Goal: Task Accomplishment & Management: Manage account settings

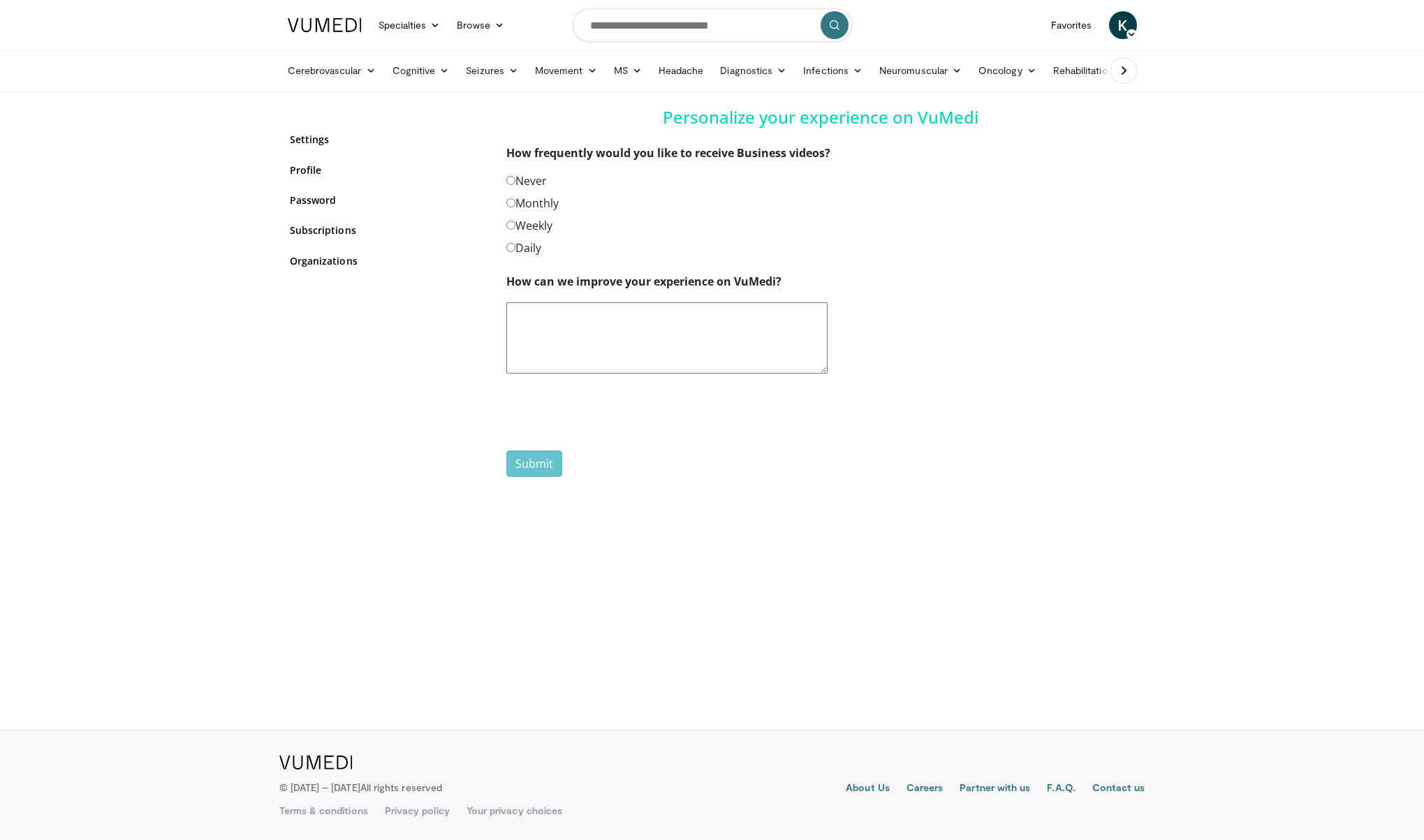
click at [313, 218] on div "Settings Profile Password Subscriptions Organizations" at bounding box center [387, 208] width 196 height 168
click at [314, 224] on link "Subscriptions" at bounding box center [387, 230] width 196 height 15
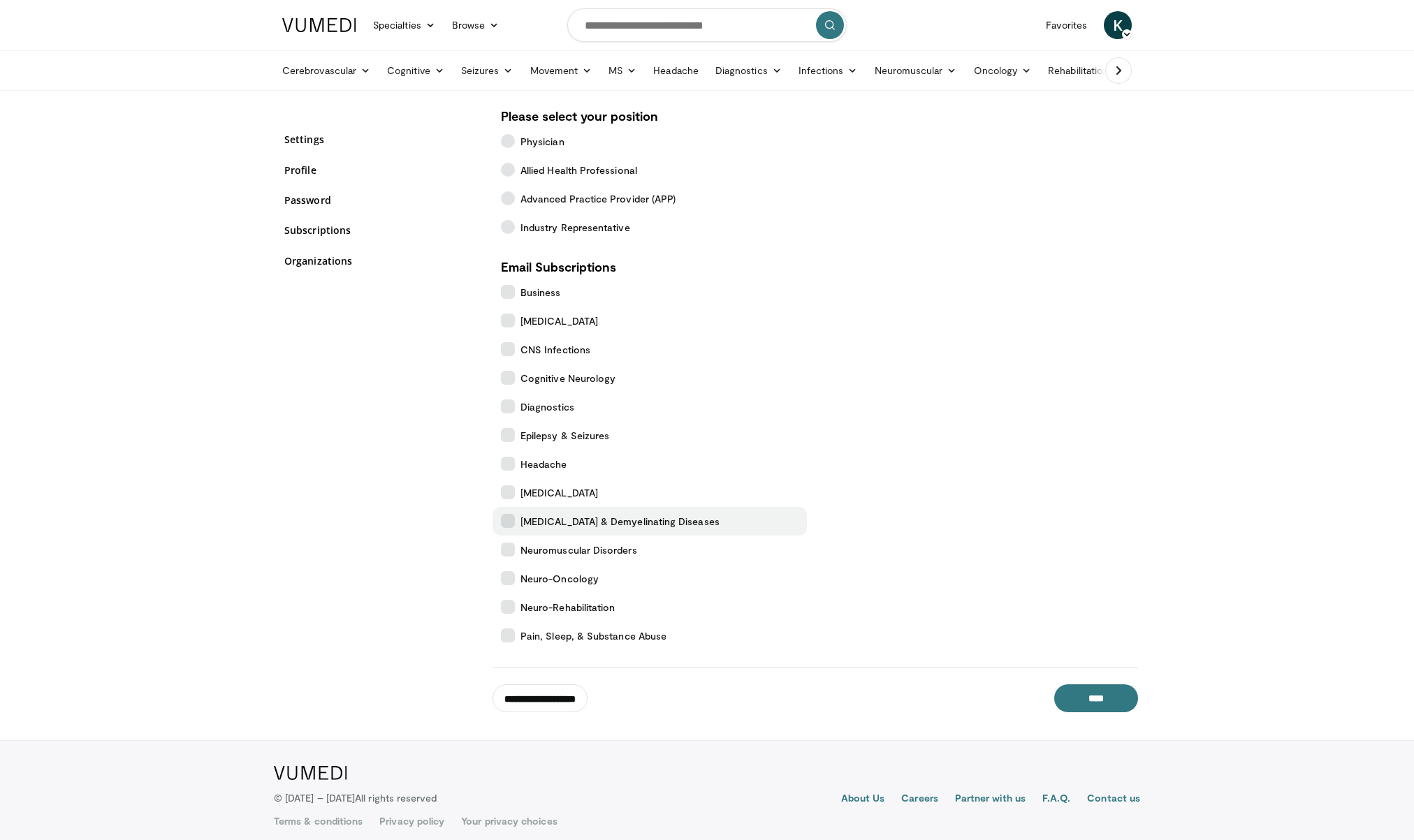
click at [513, 520] on icon at bounding box center [508, 521] width 14 height 14
click at [523, 585] on span "Neuro-Oncology" at bounding box center [559, 578] width 78 height 15
click at [1086, 710] on input "****" at bounding box center [1096, 699] width 84 height 28
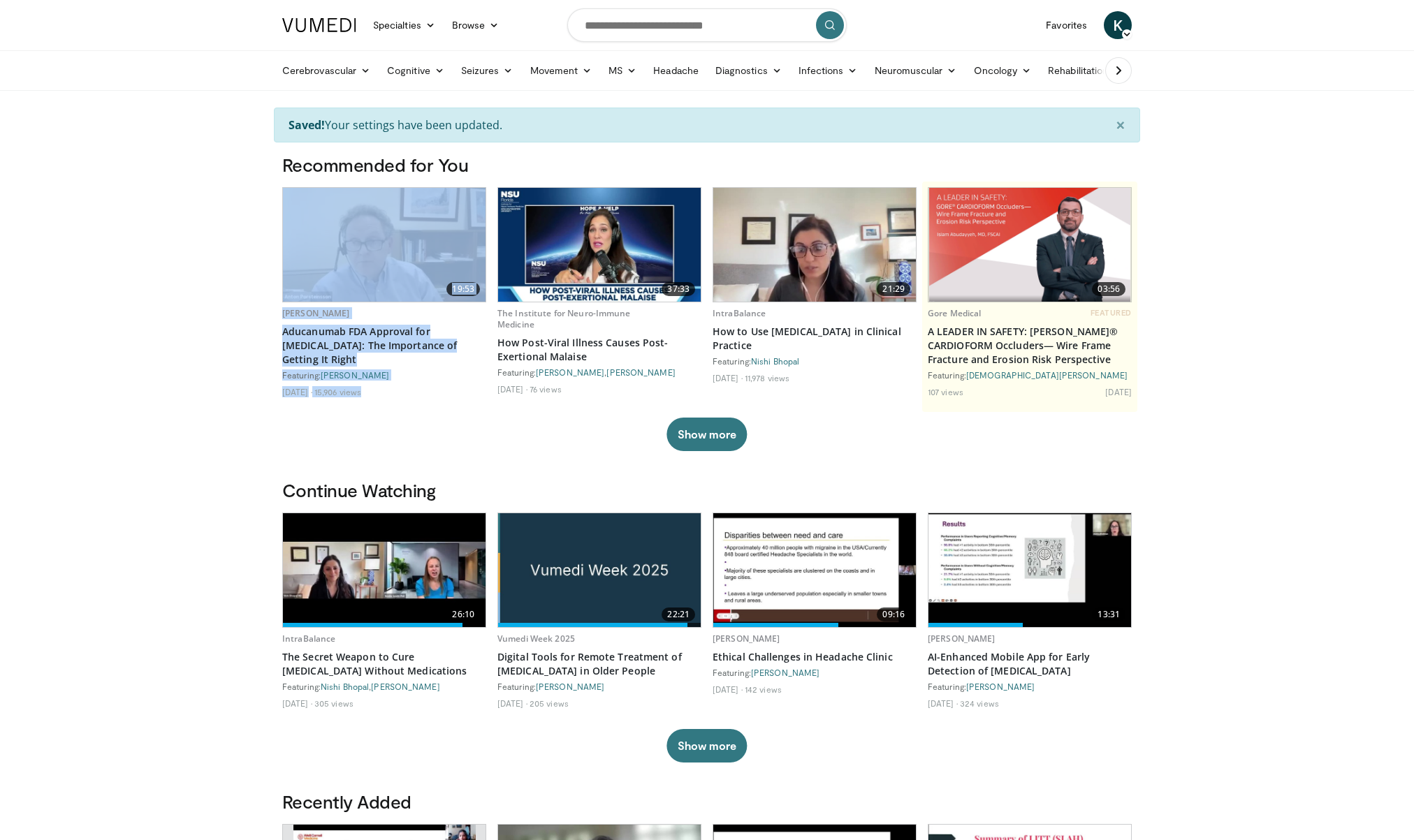
drag, startPoint x: 193, startPoint y: 422, endPoint x: 196, endPoint y: 453, distance: 31.1
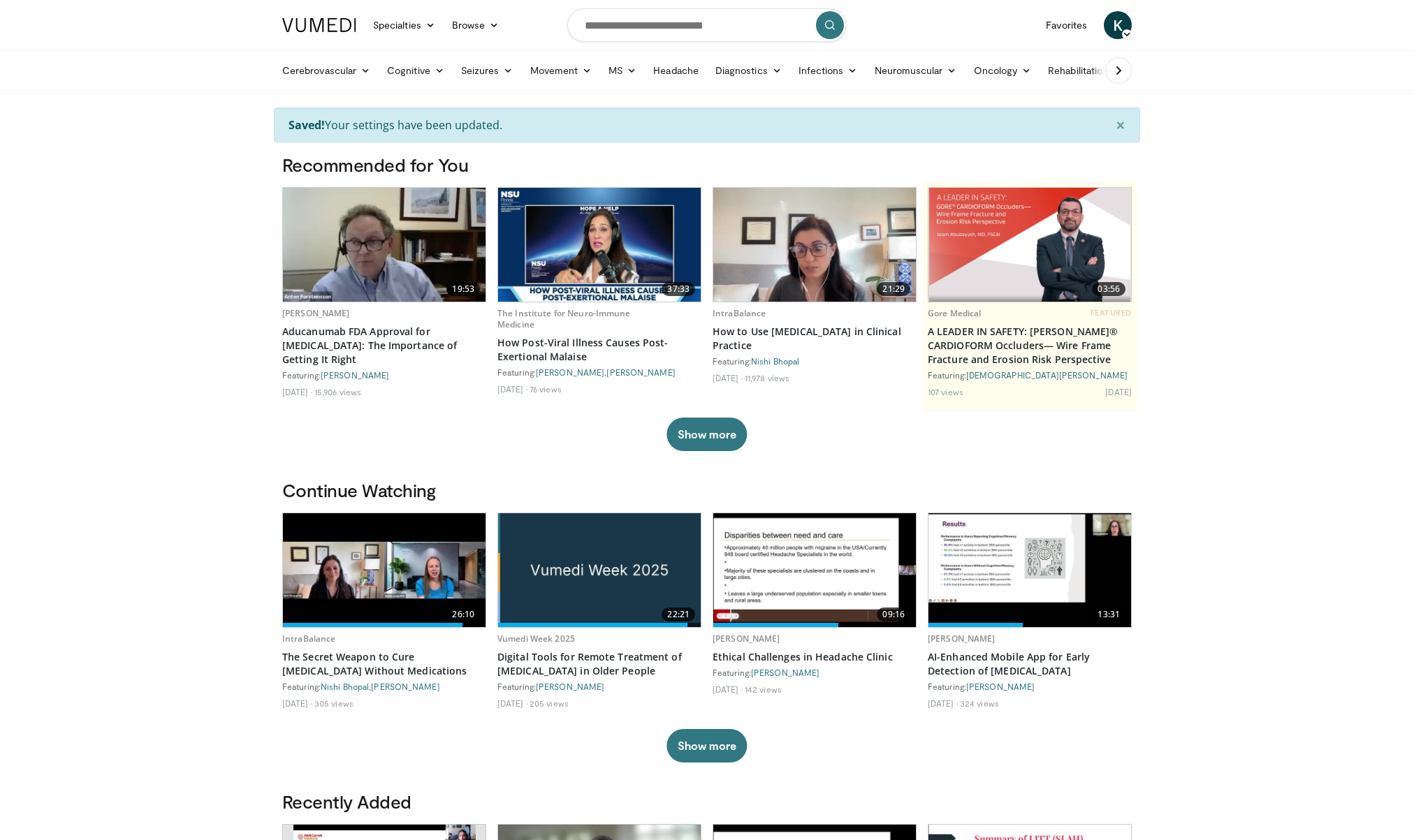
click at [1110, 19] on span "K" at bounding box center [1117, 25] width 28 height 28
click at [1002, 127] on link "Settings" at bounding box center [1047, 137] width 166 height 23
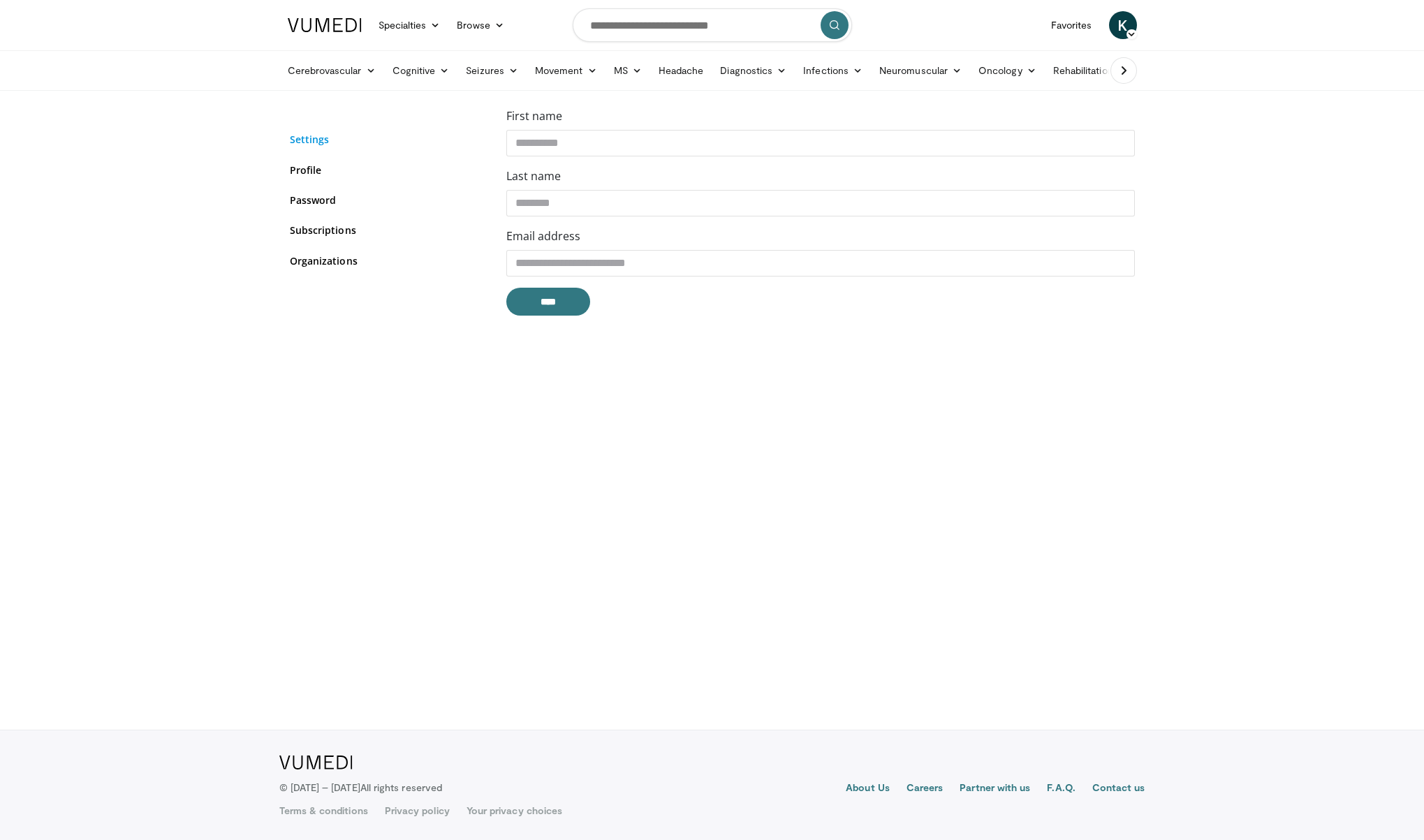
click at [349, 147] on link "Settings" at bounding box center [387, 139] width 196 height 15
click at [327, 227] on link "Subscriptions" at bounding box center [387, 230] width 196 height 15
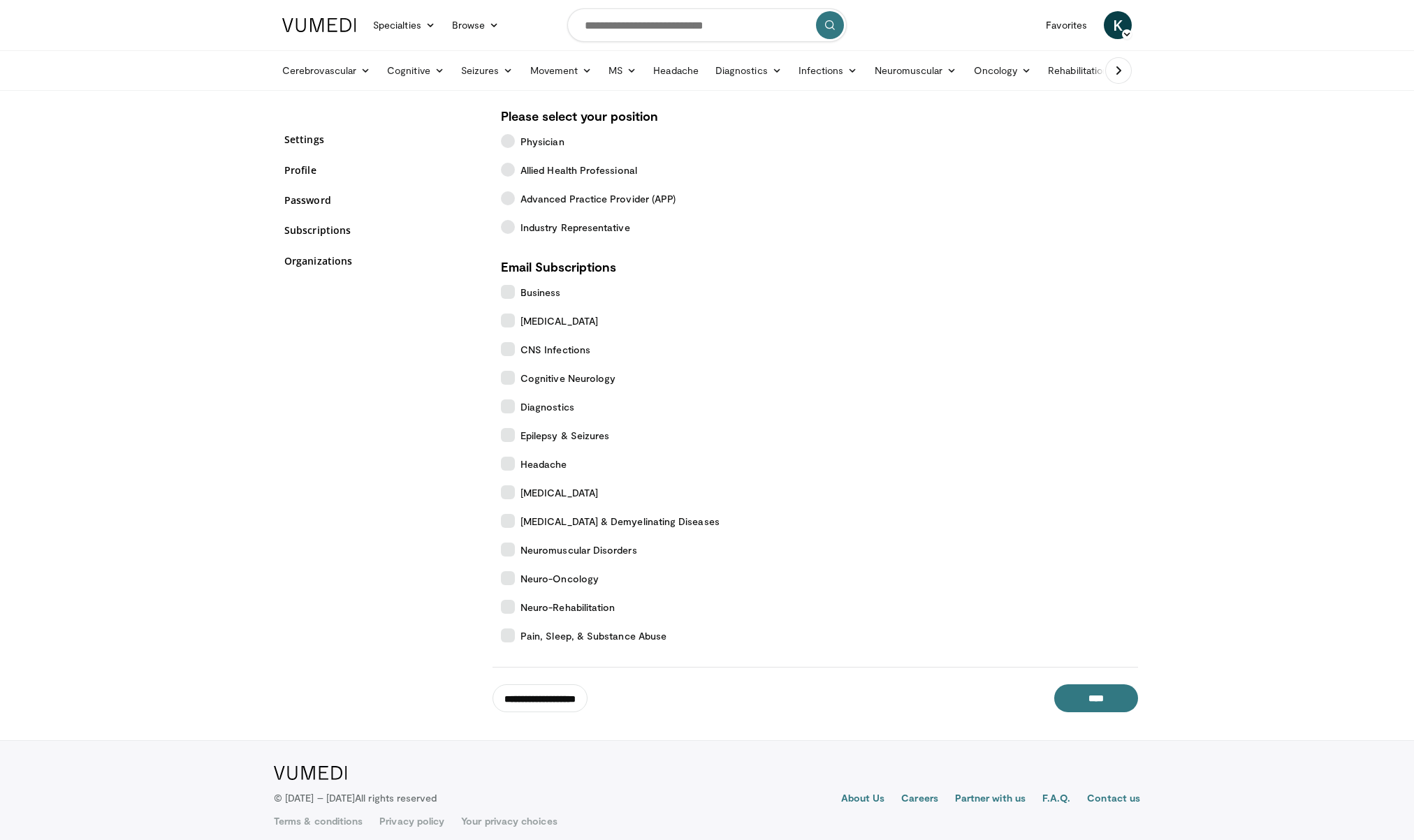
click at [306, 273] on div "Settings Profile Password Subscriptions Organizations" at bounding box center [382, 208] width 196 height 168
click at [306, 271] on div "Settings Profile Password Subscriptions Organizations" at bounding box center [382, 208] width 196 height 168
click at [306, 268] on link "Organizations" at bounding box center [382, 261] width 196 height 15
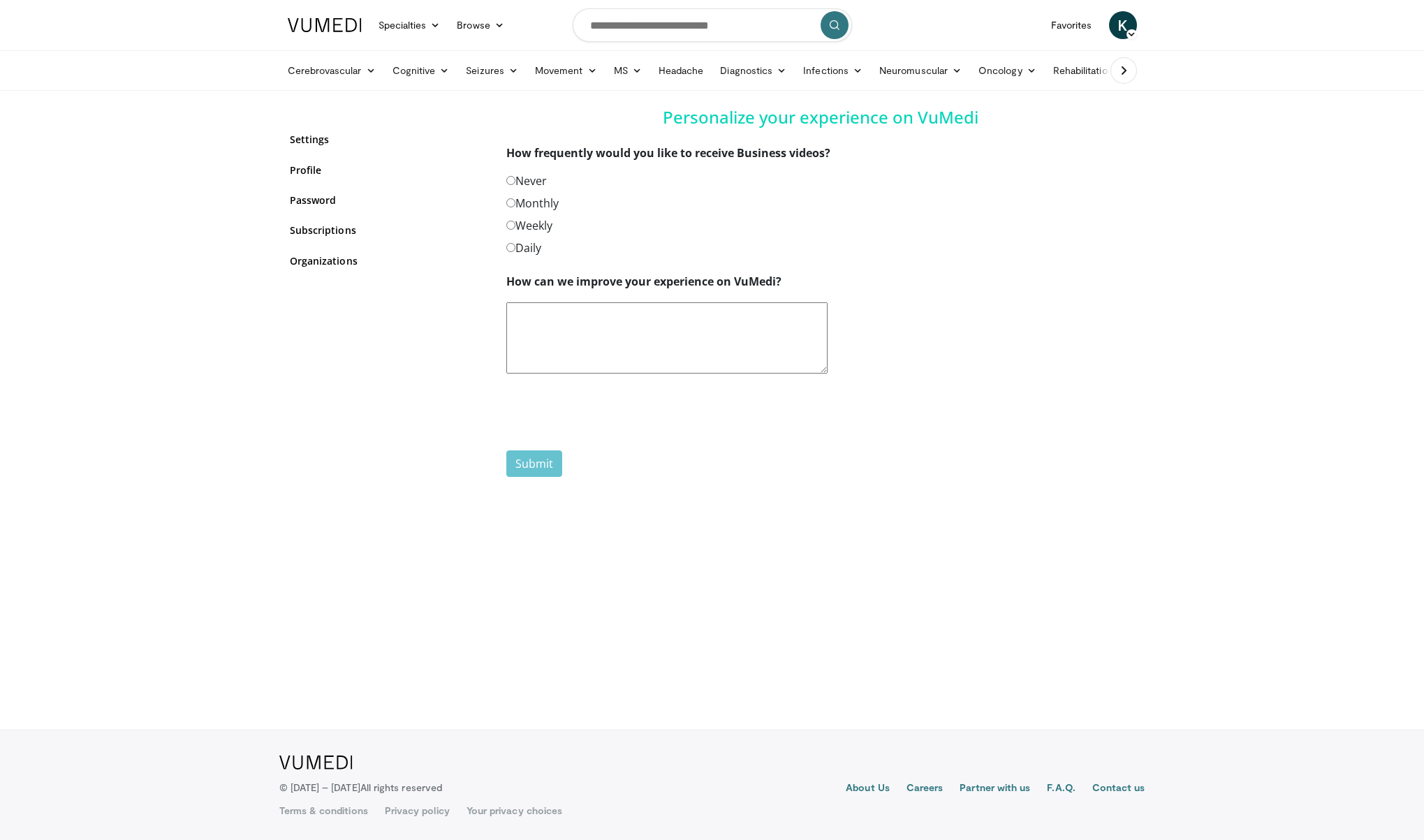
click at [530, 220] on label "Weekly" at bounding box center [529, 226] width 46 height 17
click at [531, 459] on div "Submit" at bounding box center [821, 458] width 629 height 38
click at [533, 455] on button "Submit" at bounding box center [534, 463] width 56 height 26
